Goal: Task Accomplishment & Management: Manage account settings

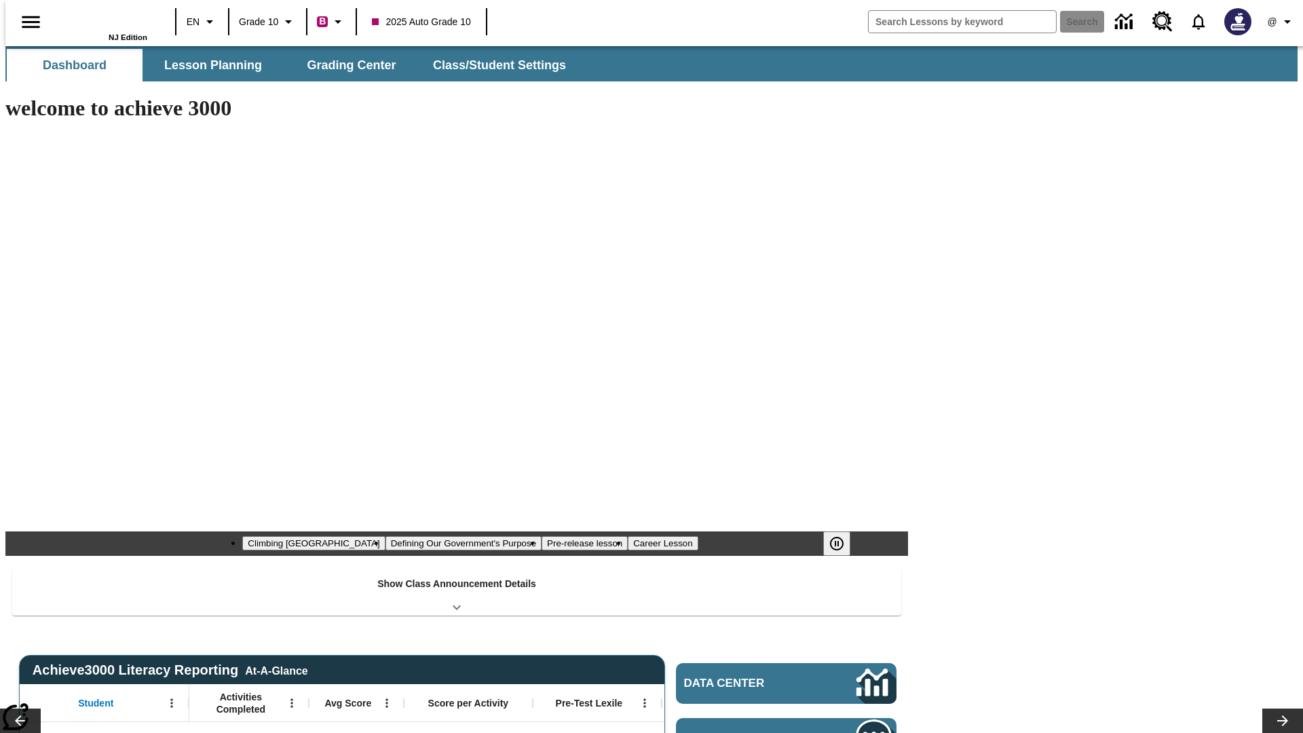
type input "-1"
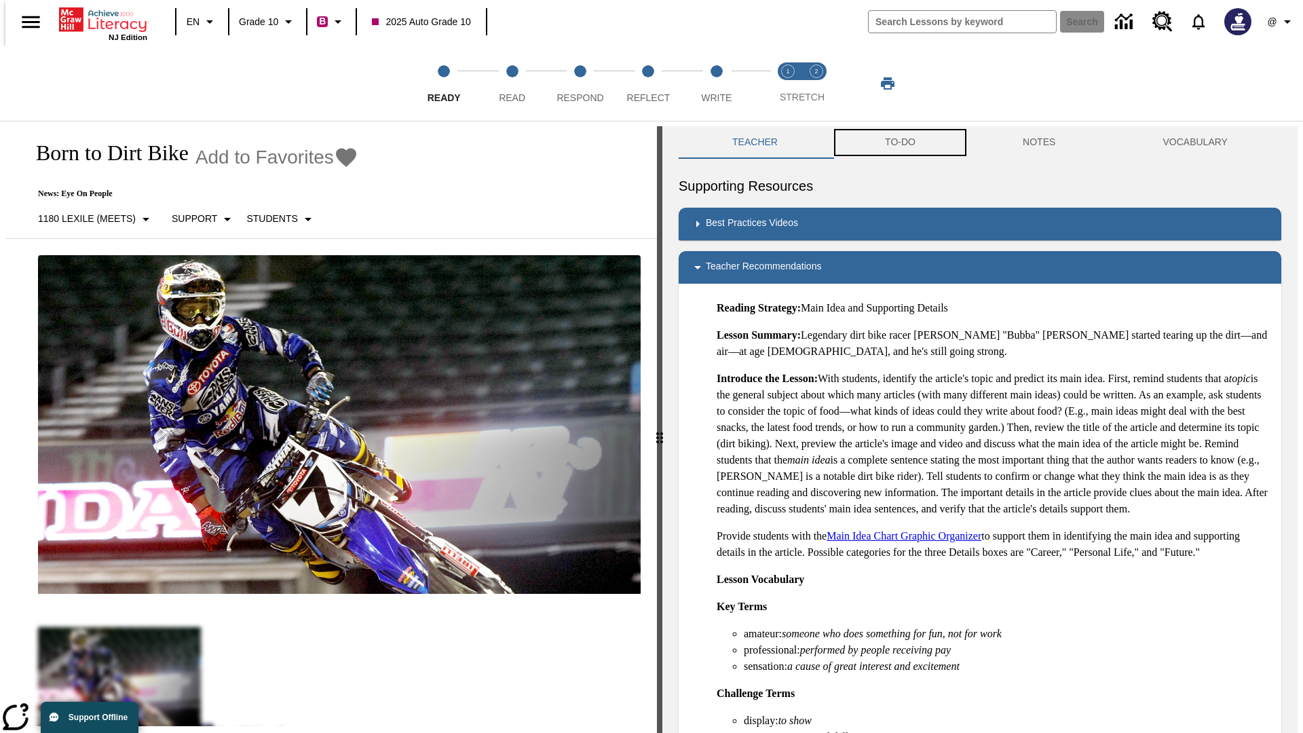
click at [899, 143] on button "TO-DO" at bounding box center [901, 142] width 138 height 33
